Goal: Task Accomplishment & Management: Use online tool/utility

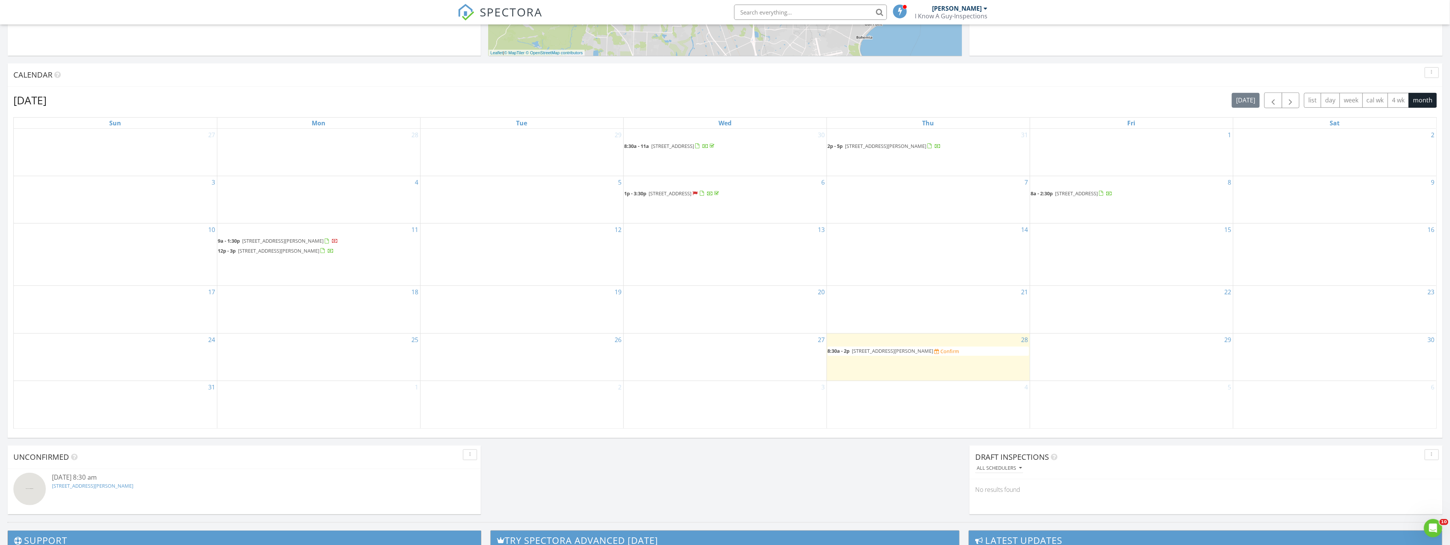
scroll to position [339, 0]
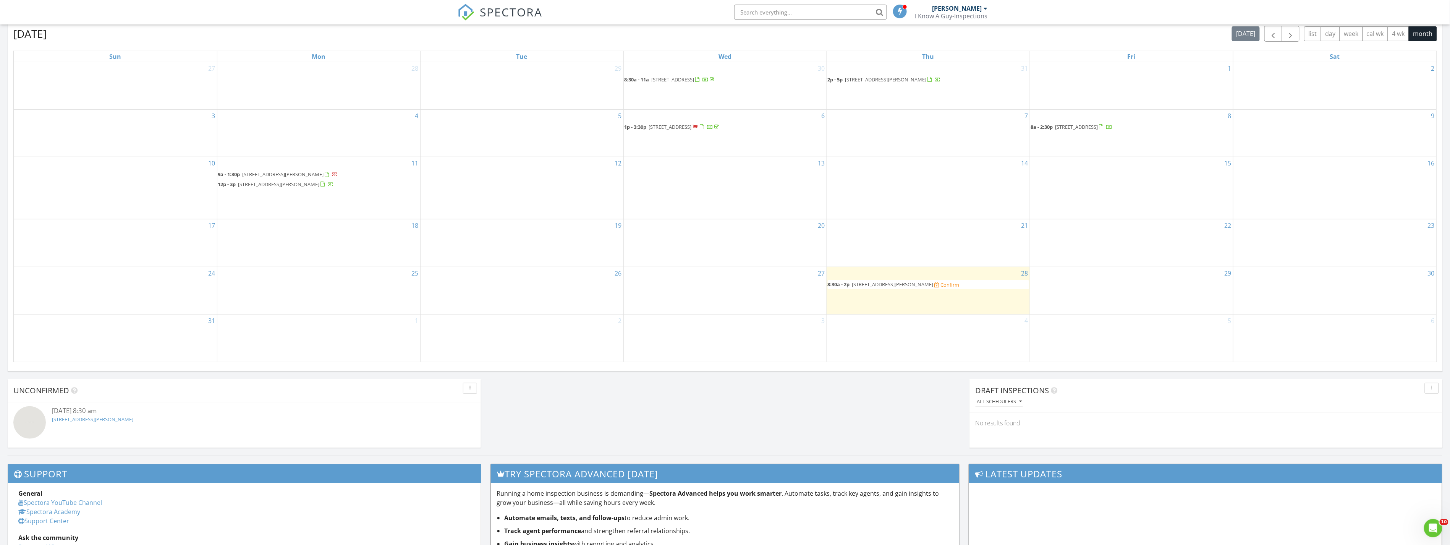
click at [905, 286] on span "5132 Wheeler Way , Pensacola 32526" at bounding box center [892, 284] width 81 height 7
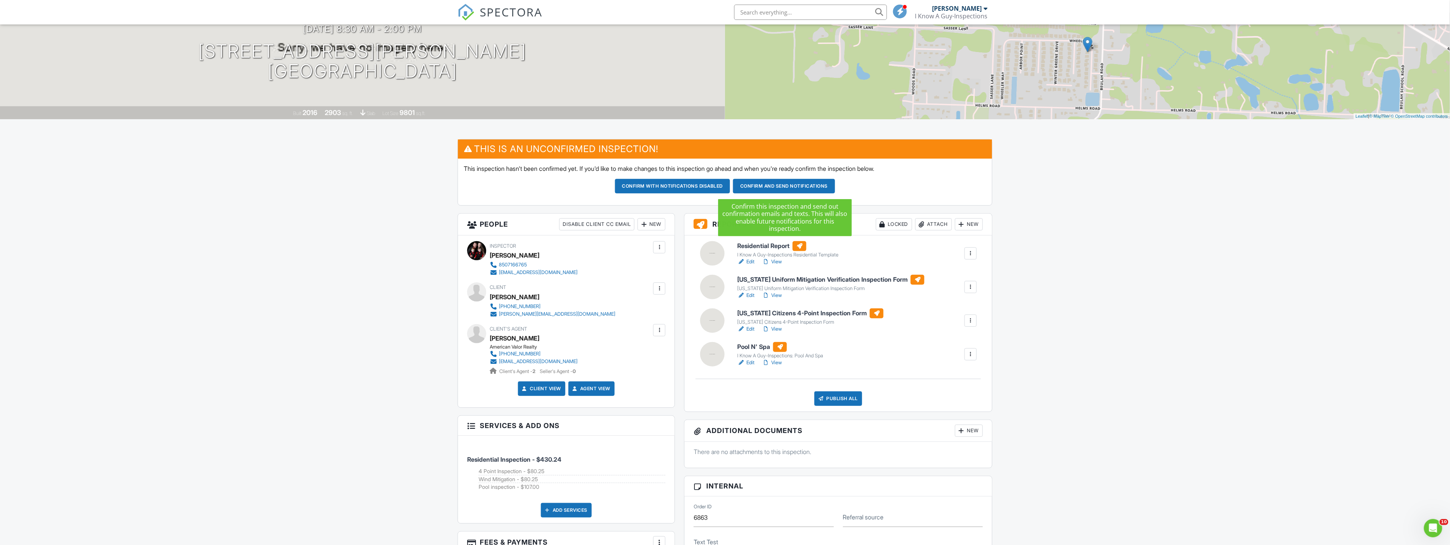
click at [730, 188] on button "Confirm and send notifications" at bounding box center [672, 186] width 115 height 15
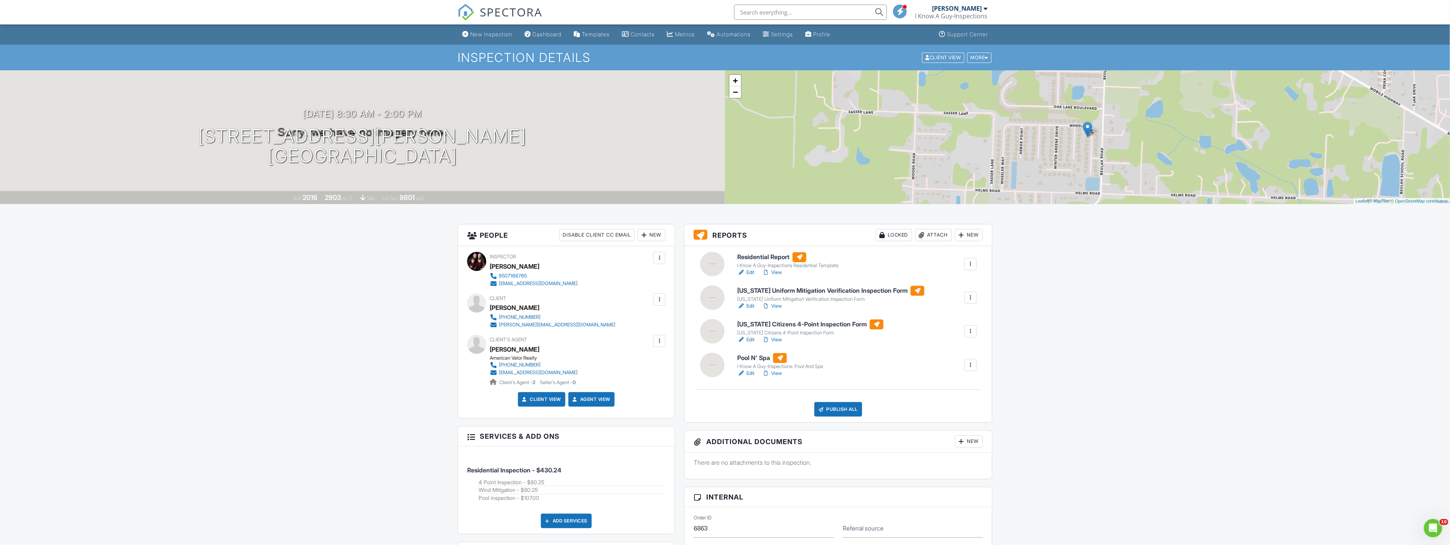
click at [841, 291] on h6 "[US_STATE] Uniform Mitigation Verification Inspection Form" at bounding box center [830, 291] width 187 height 10
